Goal: Navigation & Orientation: Find specific page/section

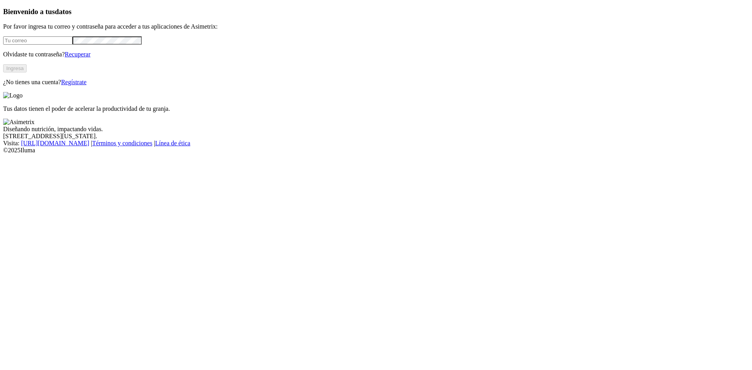
type input "[PERSON_NAME][EMAIL_ADDRESS][PERSON_NAME][DOMAIN_NAME]"
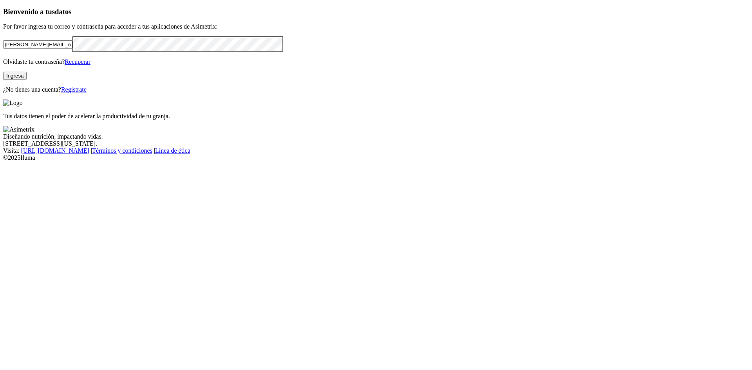
click at [27, 80] on button "Ingresa" at bounding box center [14, 76] width 23 height 8
